Goal: Information Seeking & Learning: Learn about a topic

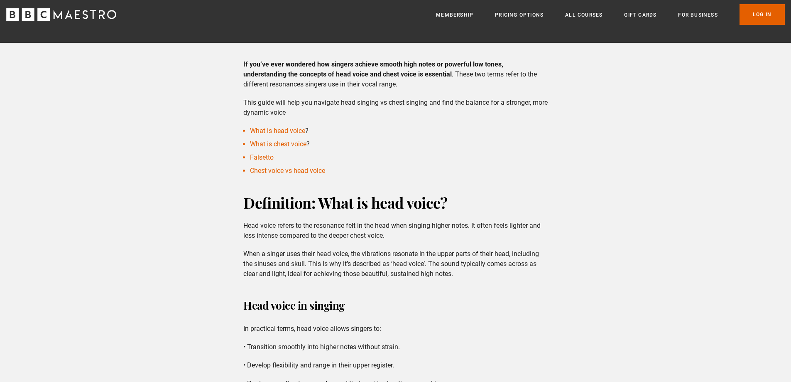
scroll to position [179, 0]
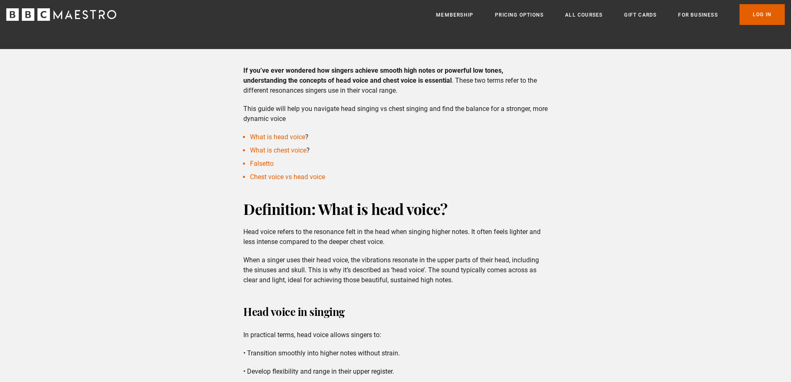
drag, startPoint x: 797, startPoint y: 40, endPoint x: 797, endPoint y: 64, distance: 24.1
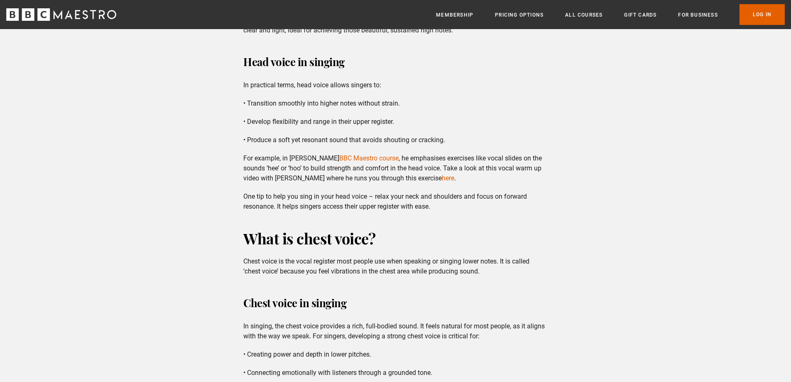
scroll to position [450, 0]
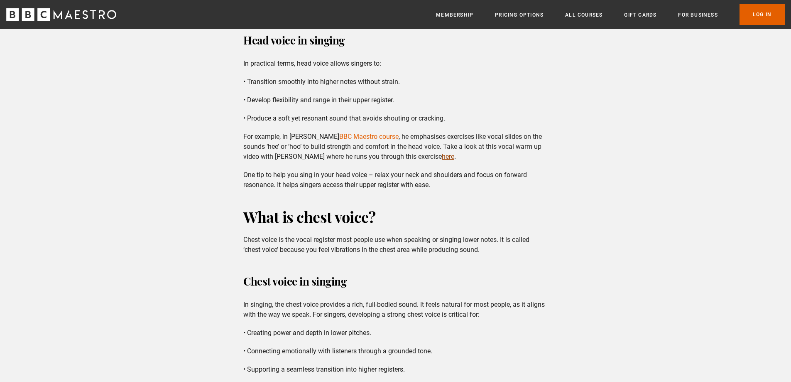
click at [442, 157] on link "here" at bounding box center [448, 156] width 12 height 8
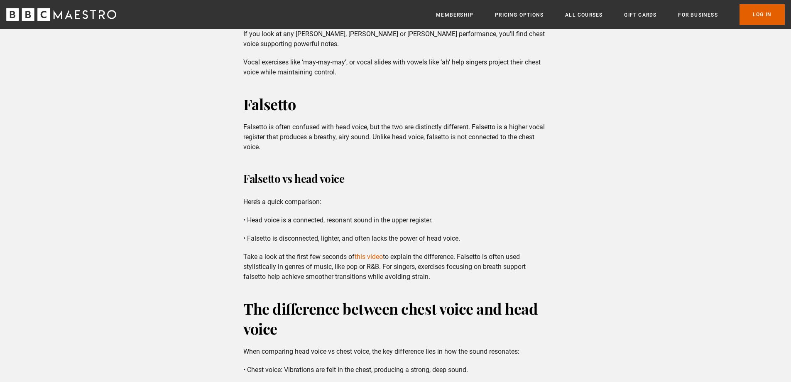
scroll to position [849, 0]
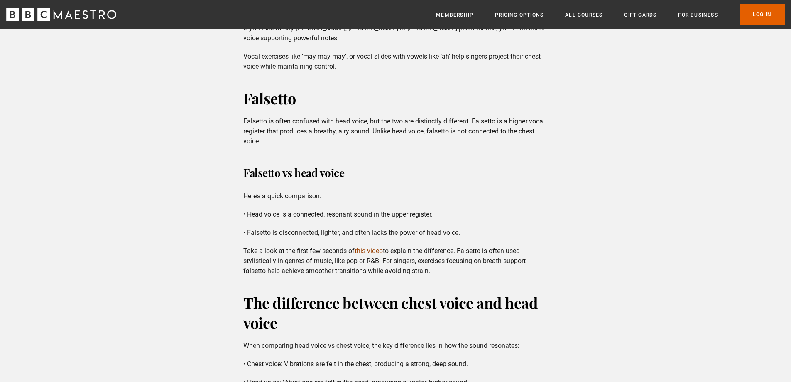
click at [368, 252] on link "this video" at bounding box center [369, 251] width 28 height 8
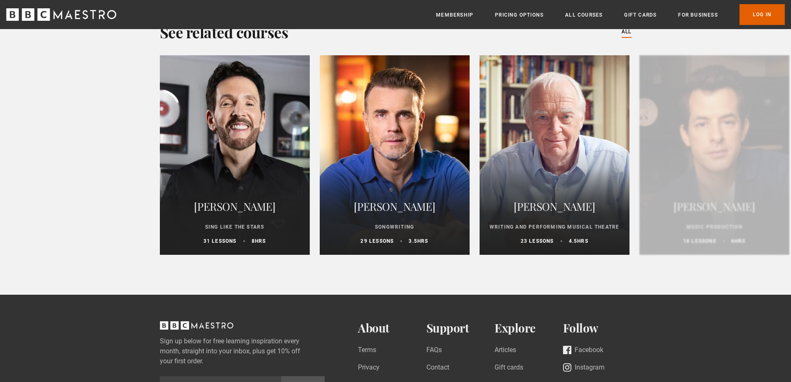
scroll to position [2091, 0]
